Goal: Information Seeking & Learning: Understand process/instructions

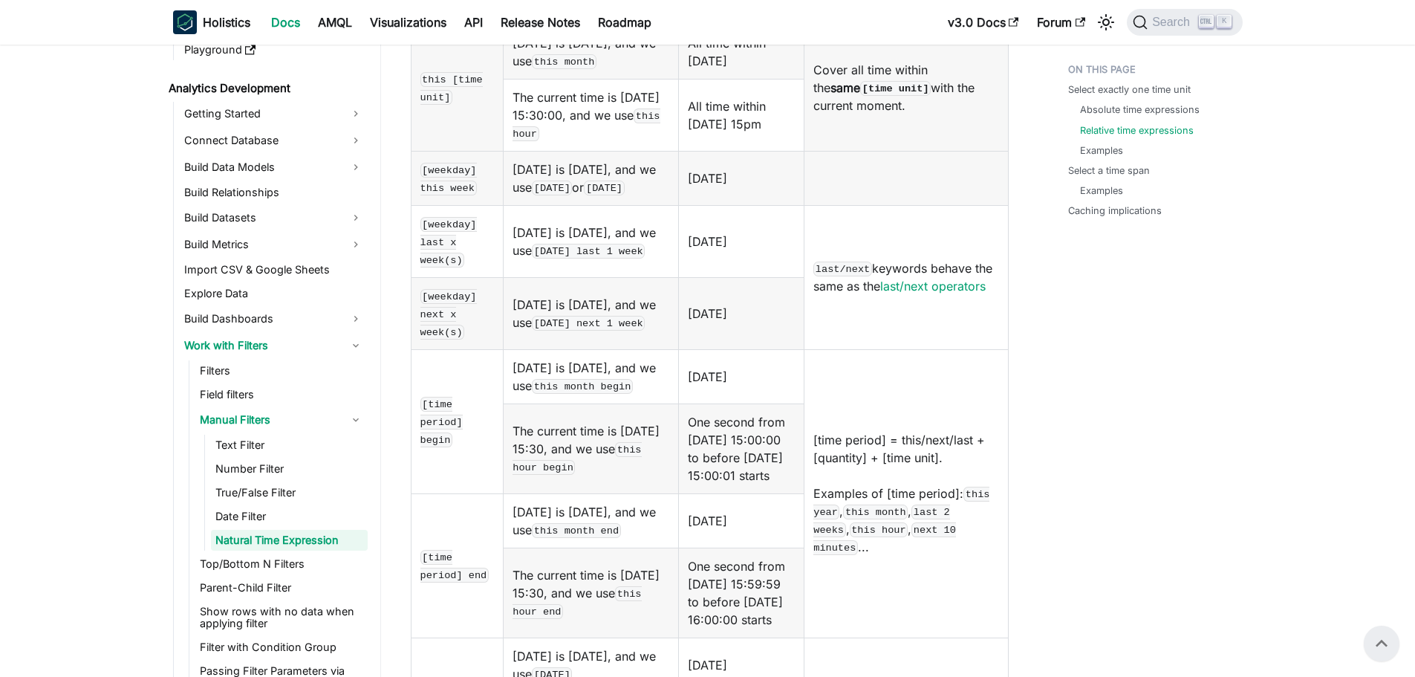
scroll to position [1560, 0]
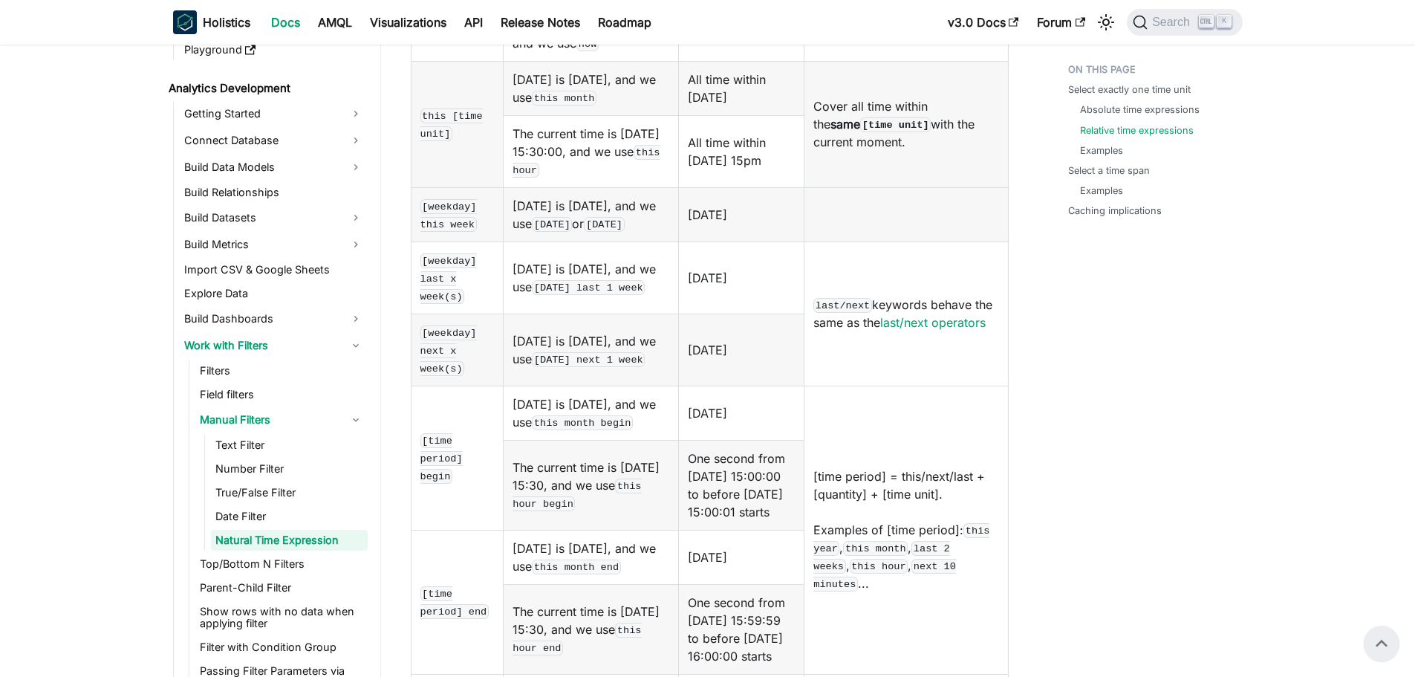
drag, startPoint x: 761, startPoint y: 432, endPoint x: 797, endPoint y: 435, distance: 35.8
click at [797, 435] on tr "[time period] begin Today is 2024-04-15, and we use this month begin 2024-04-01…" at bounding box center [709, 413] width 597 height 54
click at [797, 435] on td "2024-04-01" at bounding box center [742, 413] width 126 height 54
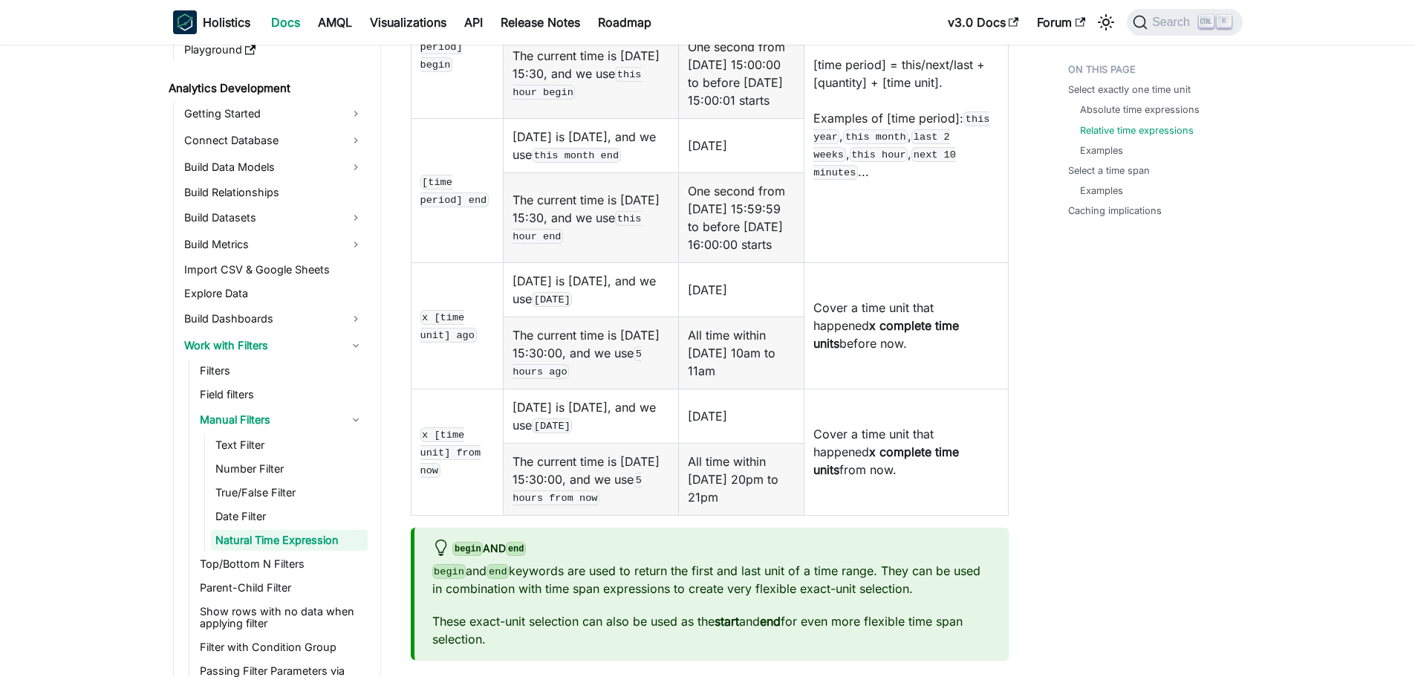
scroll to position [2080, 0]
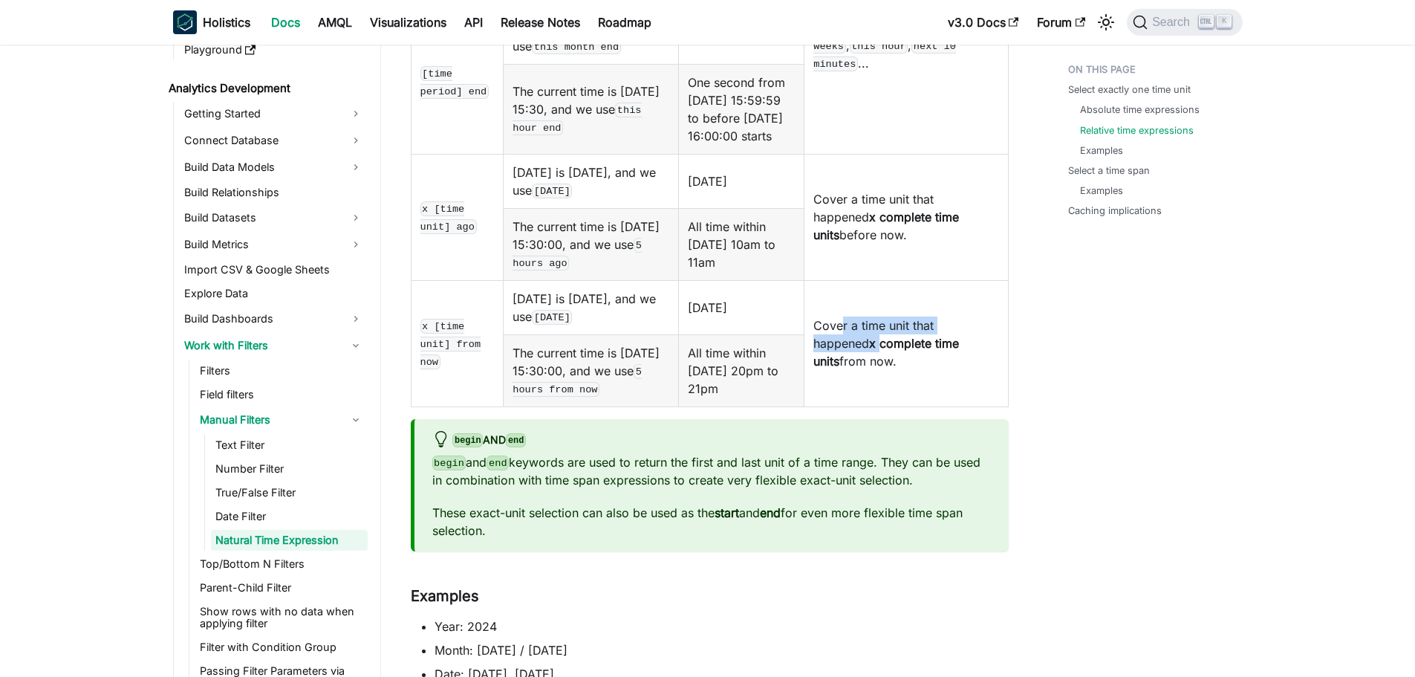
drag, startPoint x: 853, startPoint y: 390, endPoint x: 1031, endPoint y: 450, distance: 187.4
click at [972, 406] on td "Cover a time unit that happened x complete time units from now." at bounding box center [906, 343] width 204 height 126
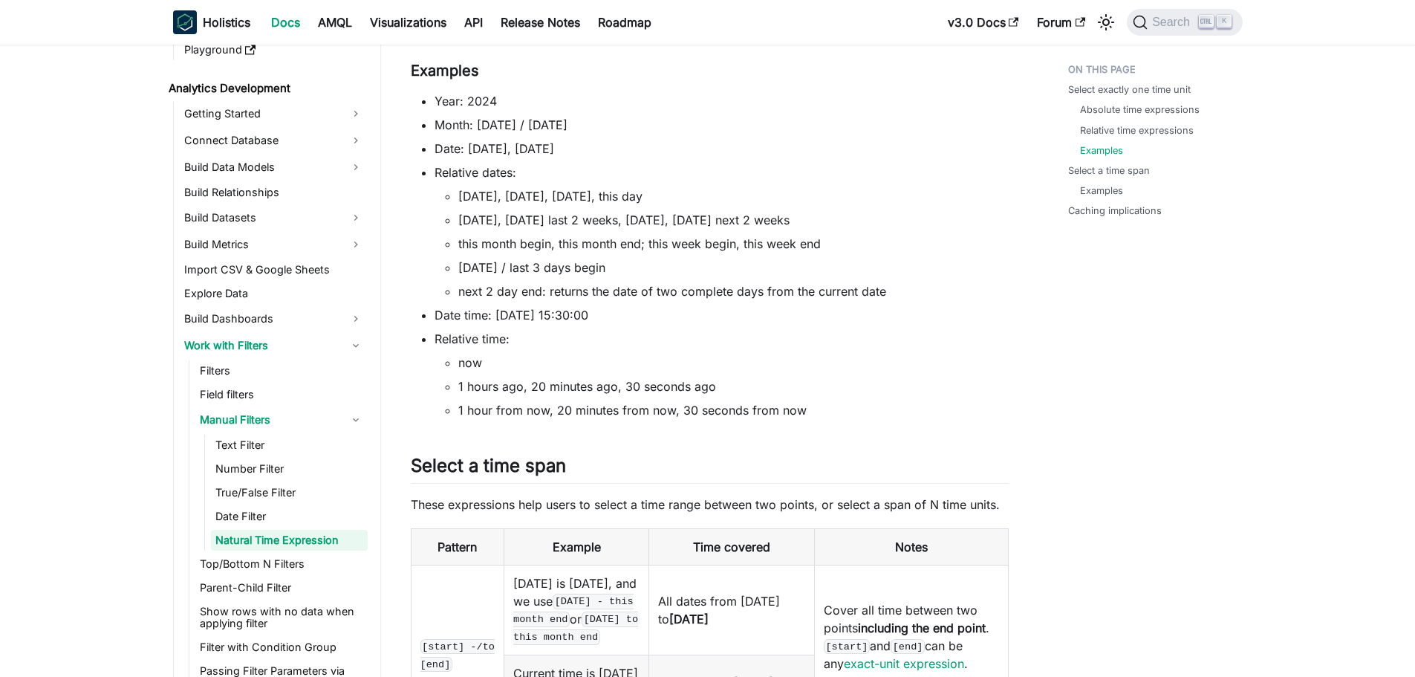
scroll to position [2897, 0]
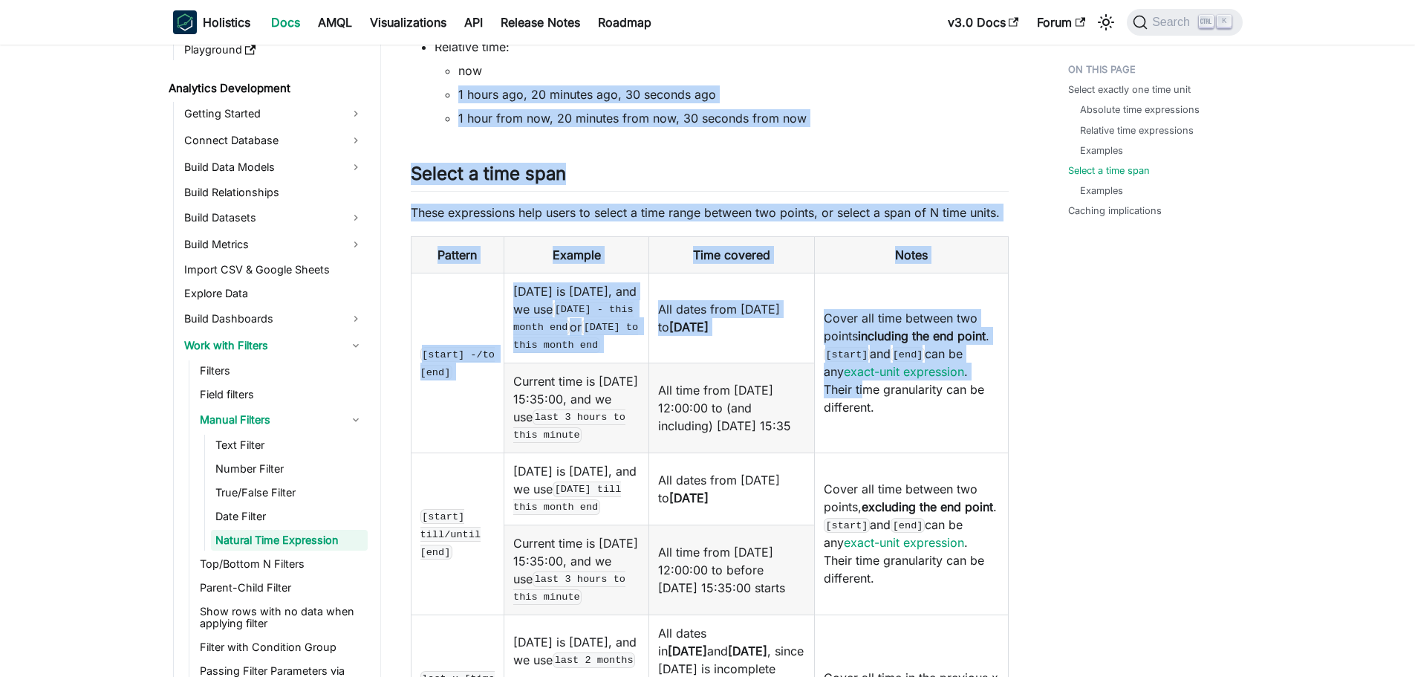
drag, startPoint x: 604, startPoint y: 185, endPoint x: 851, endPoint y: 501, distance: 401.6
click at [847, 452] on td "Cover all time between two points including the end point . [start] and [end] c…" at bounding box center [911, 363] width 194 height 180
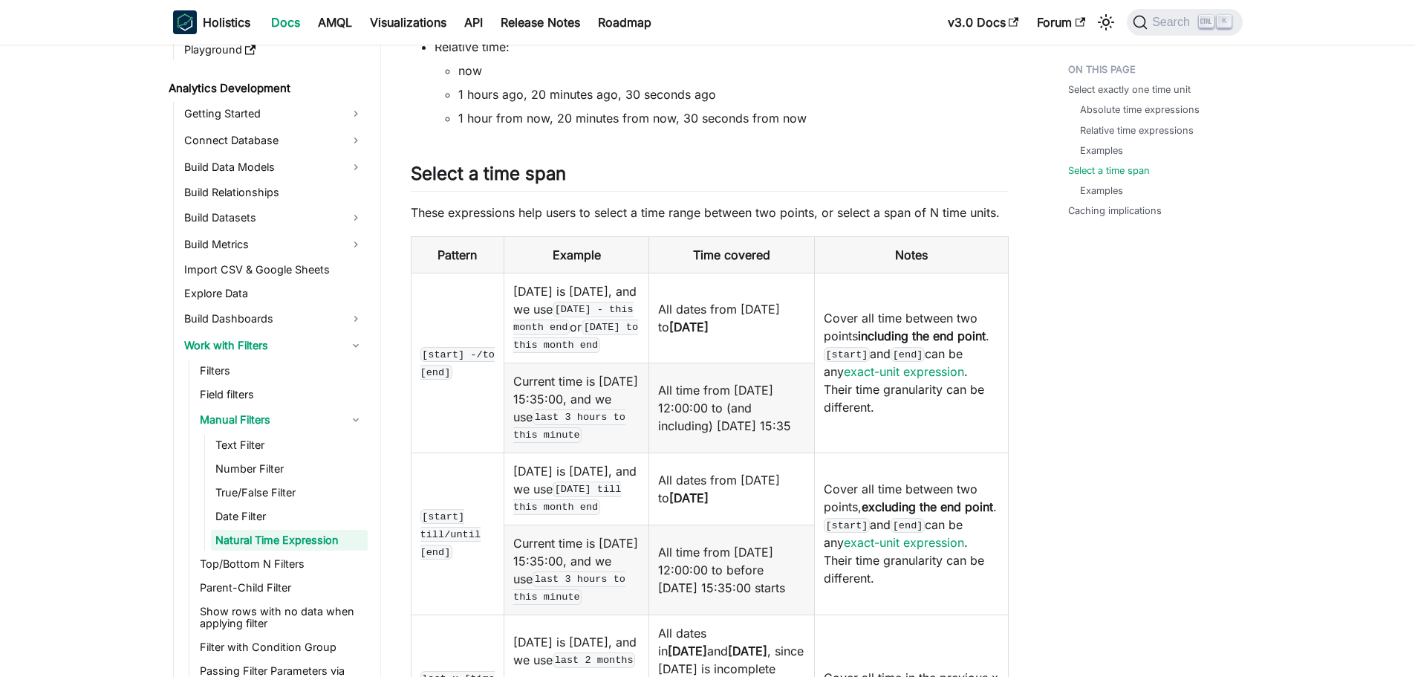
click at [916, 452] on td "Cover all time between two points including the end point . [start] and [end] c…" at bounding box center [911, 363] width 194 height 180
drag, startPoint x: 544, startPoint y: 377, endPoint x: 689, endPoint y: 435, distance: 156.7
click at [689, 362] on tr "[start] -/to [end] Today is 2024-04-15, and we use 2024-04-15 - this month end …" at bounding box center [709, 318] width 597 height 90
click at [689, 362] on td "All dates from 2024-04-15 to 2024-04-30" at bounding box center [732, 318] width 166 height 90
drag, startPoint x: 698, startPoint y: 380, endPoint x: 953, endPoint y: 421, distance: 258.0
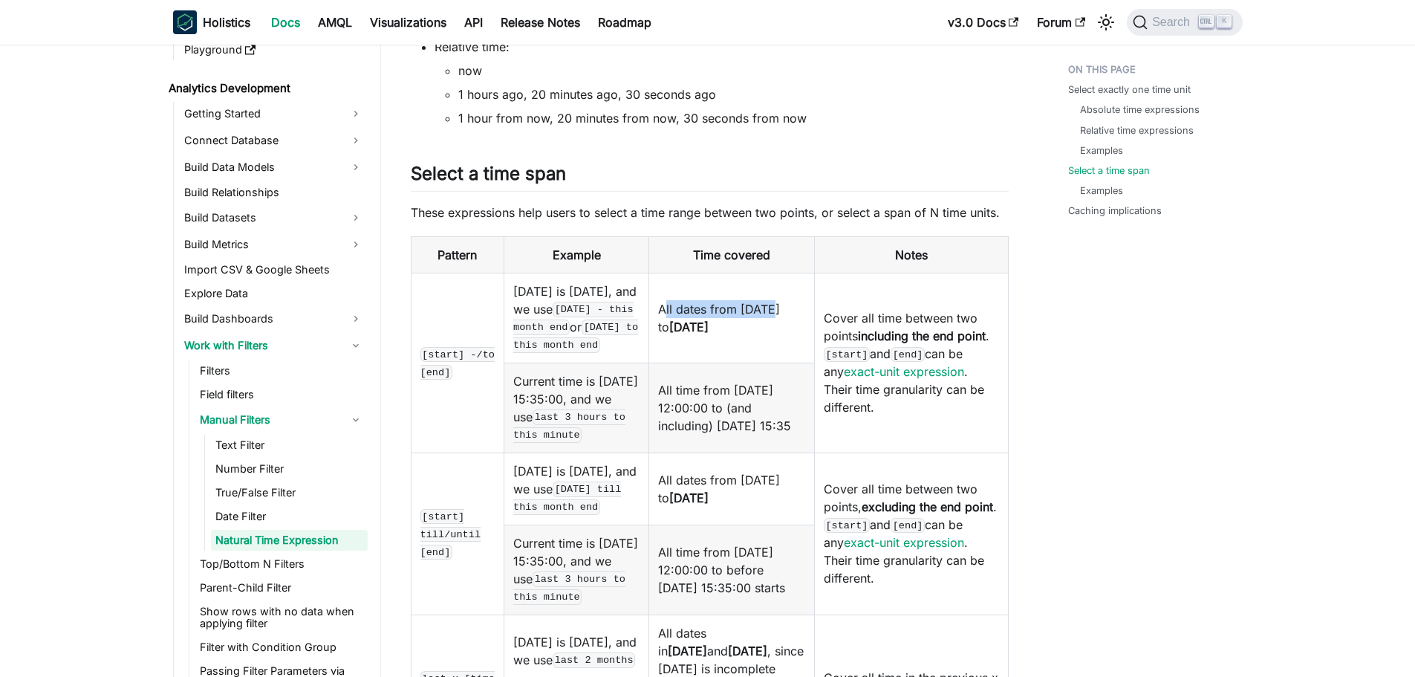
click at [937, 362] on tr "[start] -/to [end] Today is 2024-04-15, and we use 2024-04-15 - this month end …" at bounding box center [709, 318] width 597 height 90
click at [989, 422] on td "Cover all time between two points including the end point . [start] and [end] c…" at bounding box center [911, 363] width 194 height 180
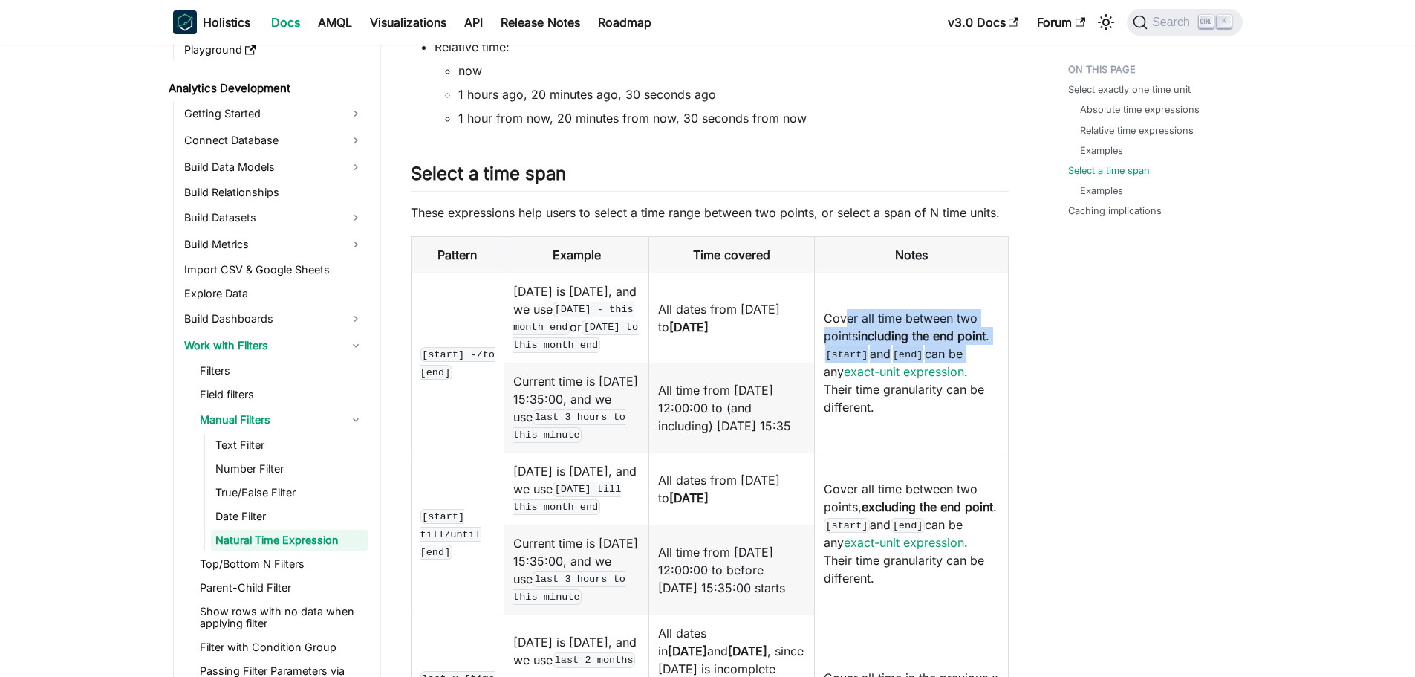
drag, startPoint x: 885, startPoint y: 399, endPoint x: 1004, endPoint y: 452, distance: 129.6
click at [1001, 452] on td "Cover all time between two points including the end point . [start] and [end] c…" at bounding box center [911, 363] width 194 height 180
click at [1004, 452] on td "Cover all time between two points including the end point . [start] and [end] c…" at bounding box center [911, 363] width 194 height 180
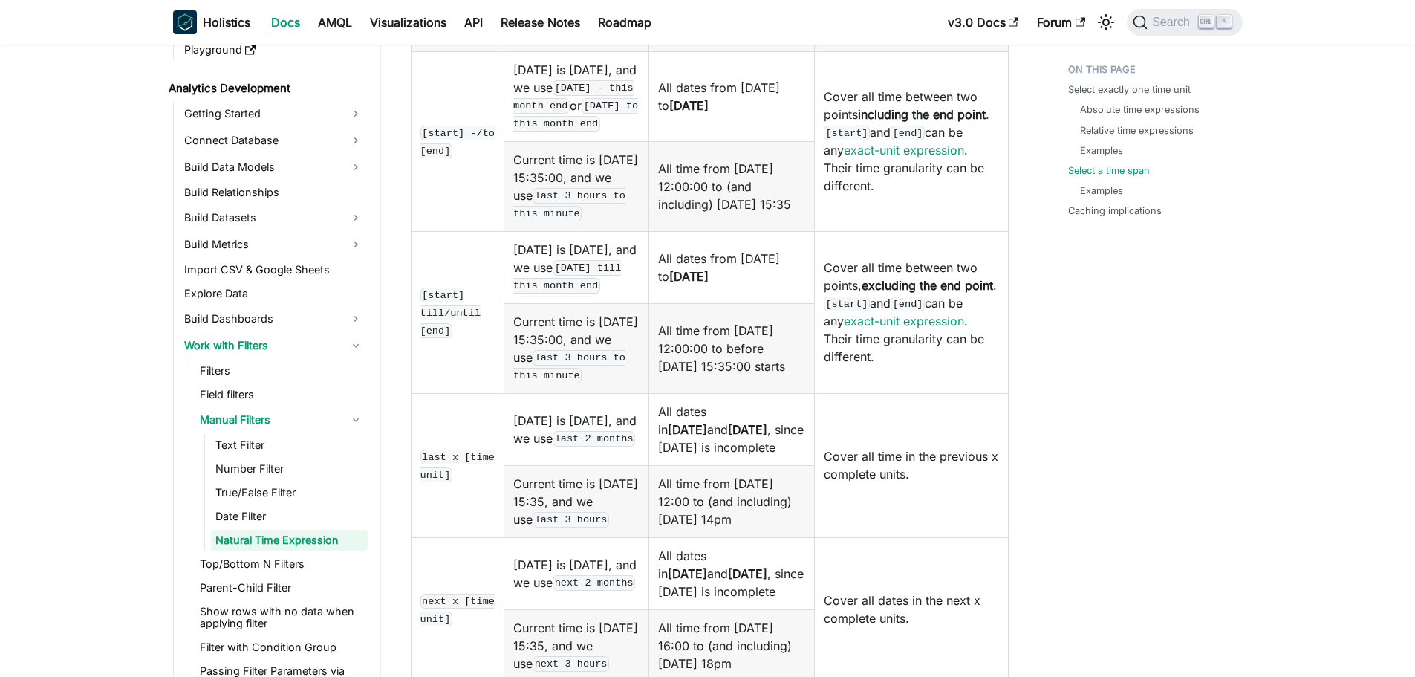
scroll to position [3120, 0]
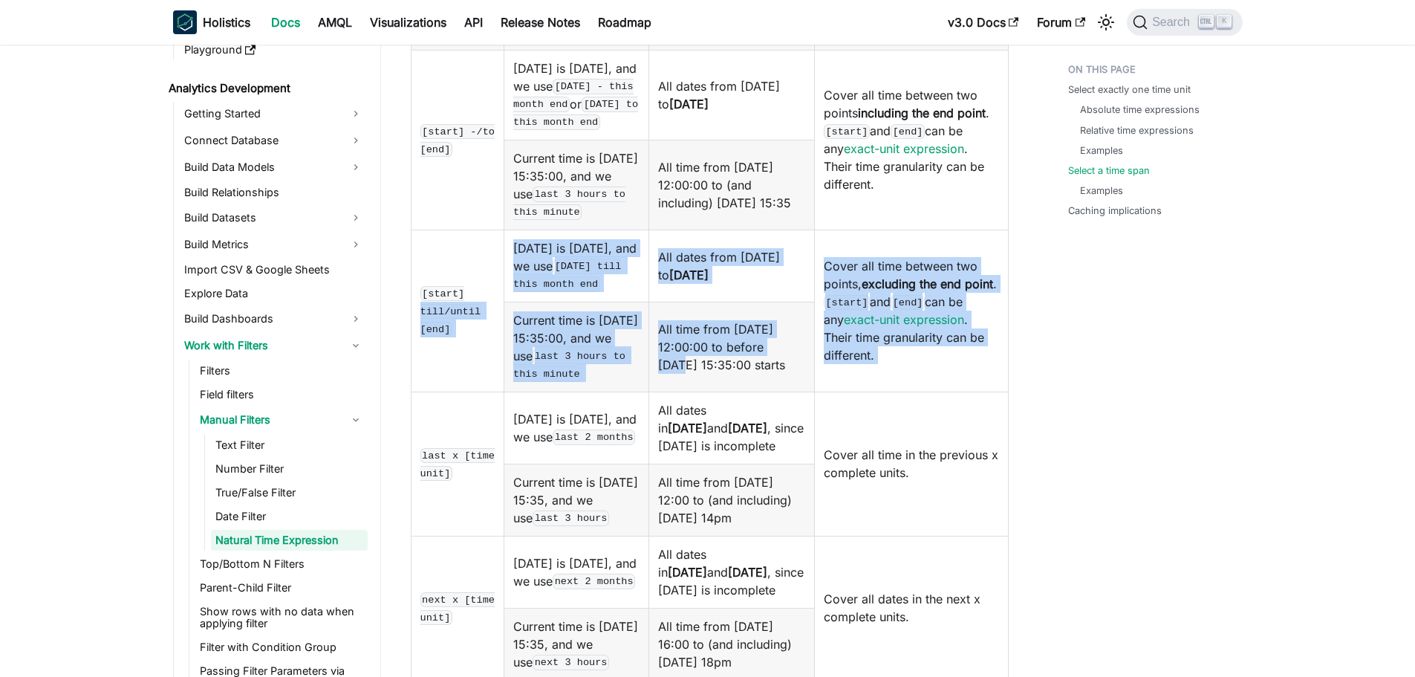
drag, startPoint x: 501, startPoint y: 335, endPoint x: 683, endPoint y: 448, distance: 214.8
click at [683, 448] on tbody "[start] -/to [end] Today is 2024-04-15, and we use 2024-04-15 - this month end …" at bounding box center [709, 365] width 597 height 630
click at [683, 391] on td "All time from 2024-01-01 12:00:00 to before 2024-01-01 15:35:00 starts" at bounding box center [732, 347] width 166 height 90
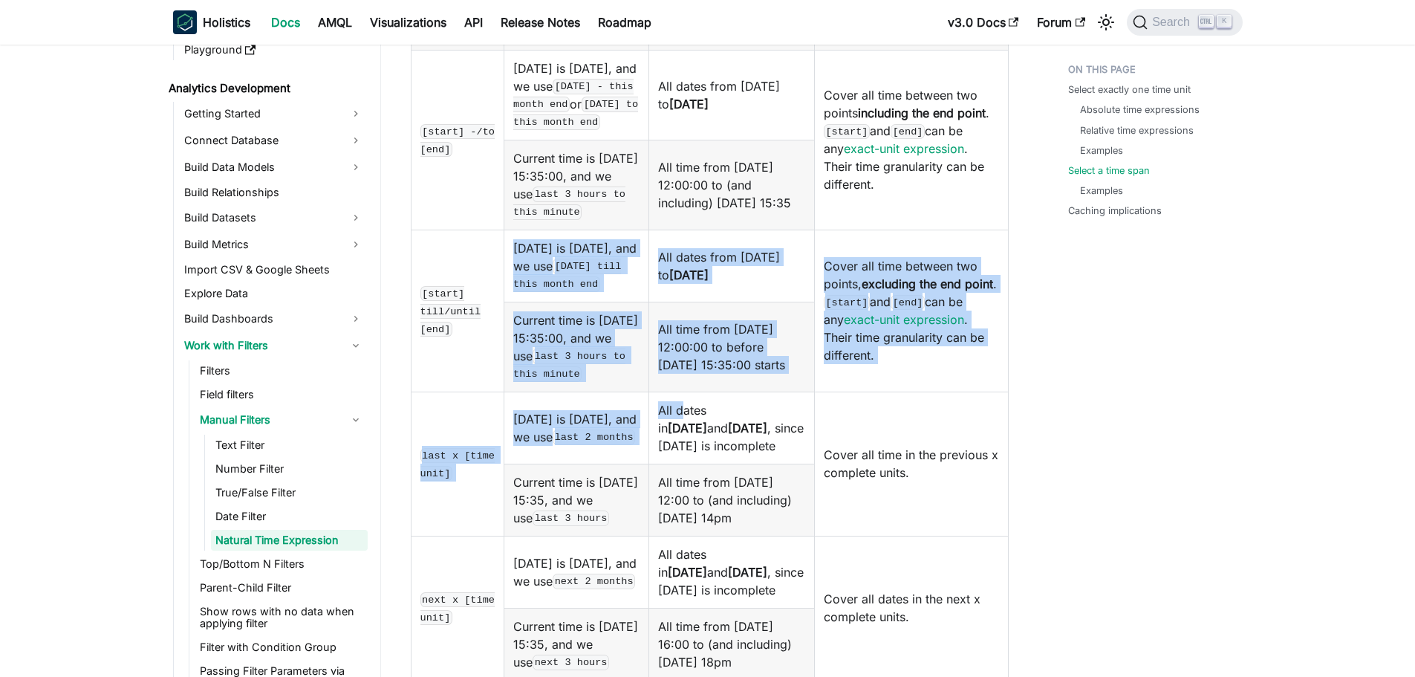
drag, startPoint x: 501, startPoint y: 423, endPoint x: 713, endPoint y: 504, distance: 226.4
click at [707, 504] on tbody "[start] -/to [end] Today is 2024-04-15, and we use 2024-04-15 - this month end …" at bounding box center [709, 365] width 597 height 630
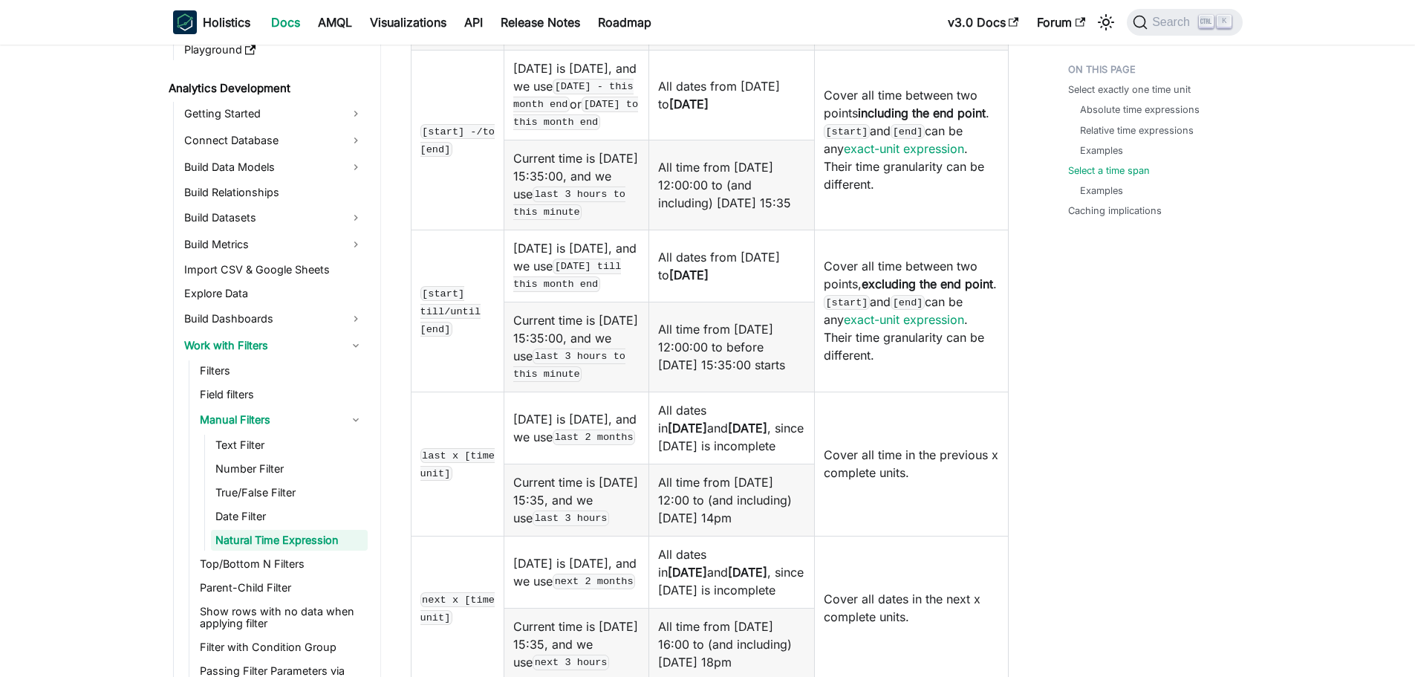
click at [714, 463] on td "All dates in Feb 2024 and Mar 2024 , since Apr 2024 is incomplete" at bounding box center [732, 427] width 166 height 72
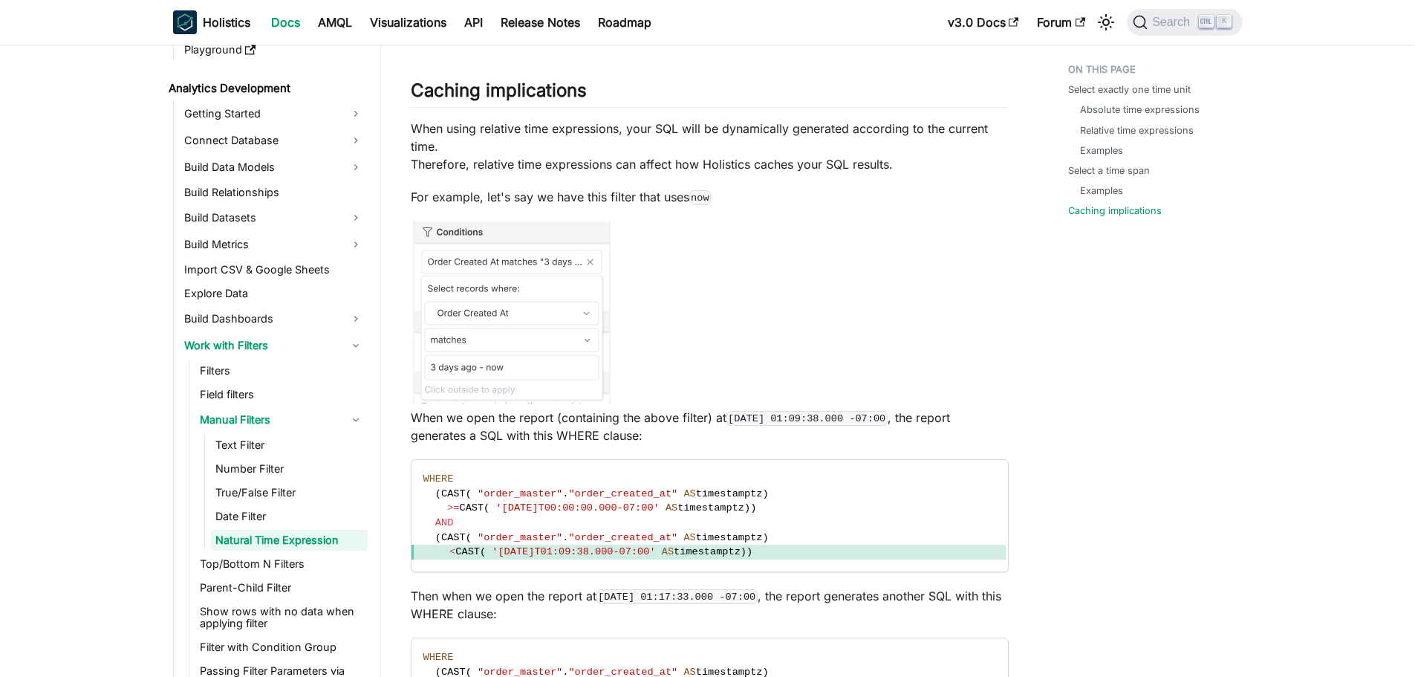
scroll to position [4160, 0]
